Goal: Register for event/course

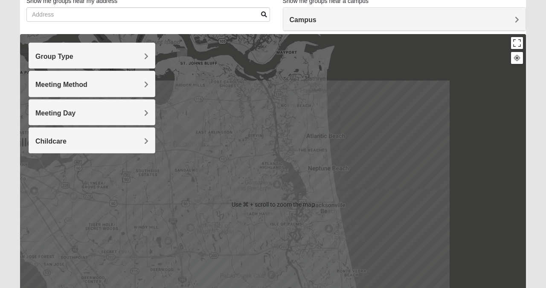
scroll to position [64, 0]
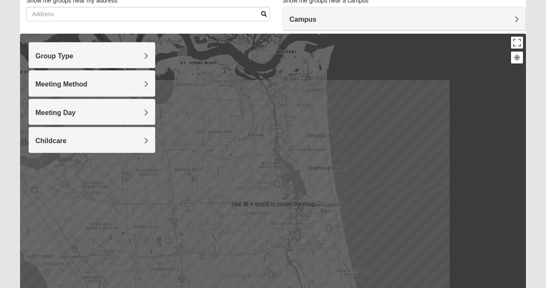
click at [73, 55] on span "Group Type" at bounding box center [54, 55] width 38 height 7
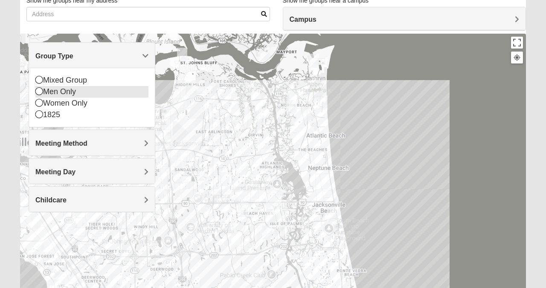
click at [138, 92] on div "Men Only" at bounding box center [91, 92] width 113 height 12
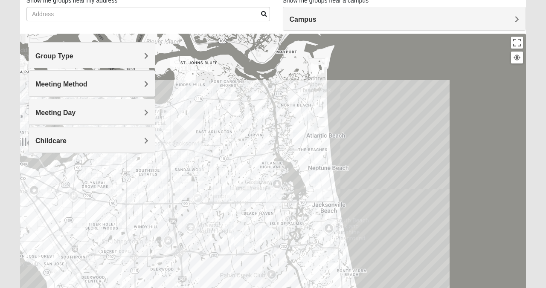
click at [87, 84] on span "Meeting Method" at bounding box center [61, 84] width 52 height 7
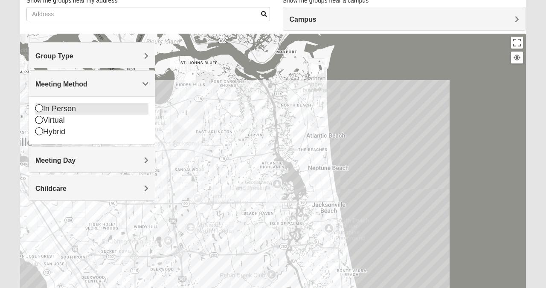
click at [136, 109] on div "In Person" at bounding box center [91, 109] width 113 height 12
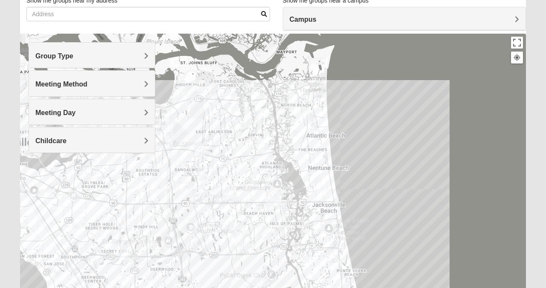
click at [76, 111] on span "Meeting Day" at bounding box center [55, 112] width 40 height 7
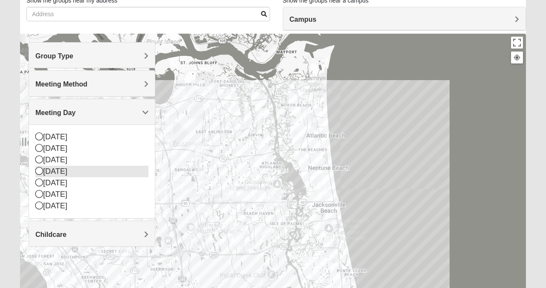
click at [136, 168] on div "[DATE]" at bounding box center [91, 172] width 113 height 12
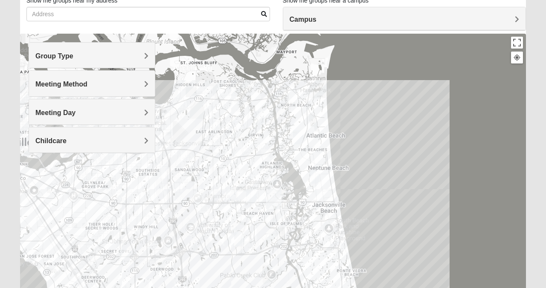
click at [251, 196] on img "Mens Brown 32224" at bounding box center [251, 196] width 10 height 14
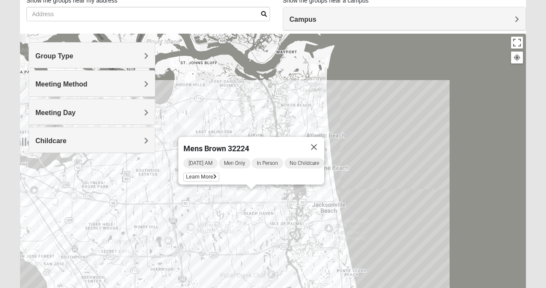
click at [388, 200] on div "Mens Brown 32224 [DATE] AM Men Only In Person No Childcare Learn More" at bounding box center [273, 204] width 506 height 341
click at [230, 194] on img "Mens Hamilton 32250" at bounding box center [231, 194] width 10 height 14
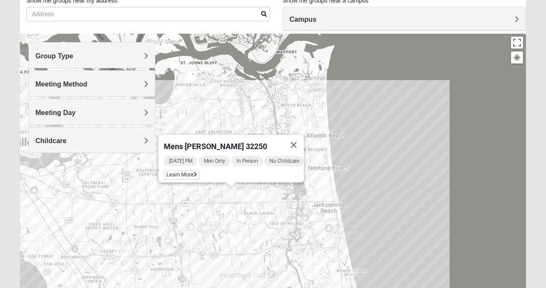
click at [314, 177] on img "Mens Crytzer/Siemion 32250" at bounding box center [314, 177] width 10 height 14
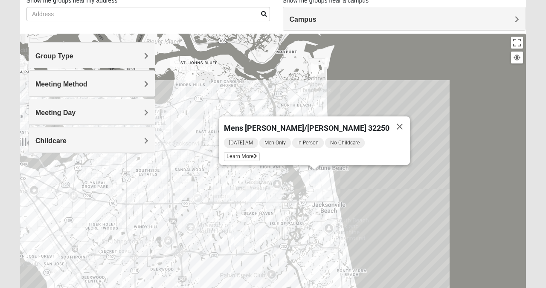
click at [359, 200] on div "Mens [PERSON_NAME]/[PERSON_NAME] 32250 [DATE] AM Men Only In Person No Childcar…" at bounding box center [273, 204] width 506 height 341
click at [268, 201] on img "San Pablo" at bounding box center [273, 199] width 15 height 20
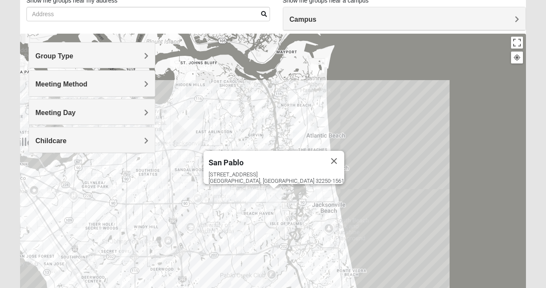
click at [273, 197] on img "San Pablo" at bounding box center [273, 199] width 15 height 20
click at [67, 137] on span "Childcare" at bounding box center [50, 140] width 31 height 7
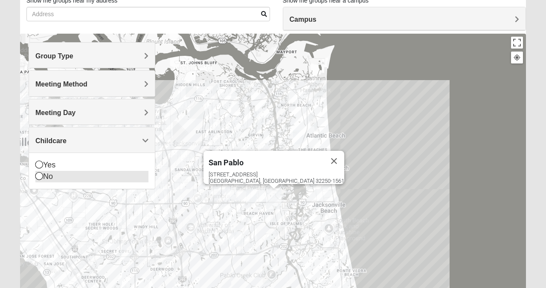
click at [39, 176] on icon at bounding box center [39, 176] width 8 height 8
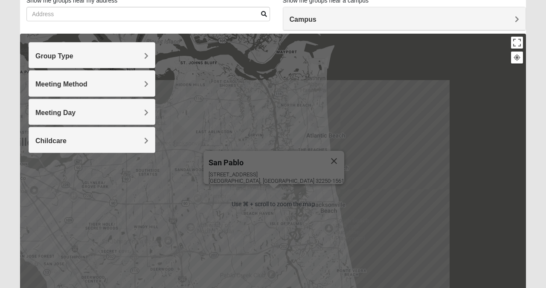
scroll to position [0, 0]
